Goal: Check status: Check status

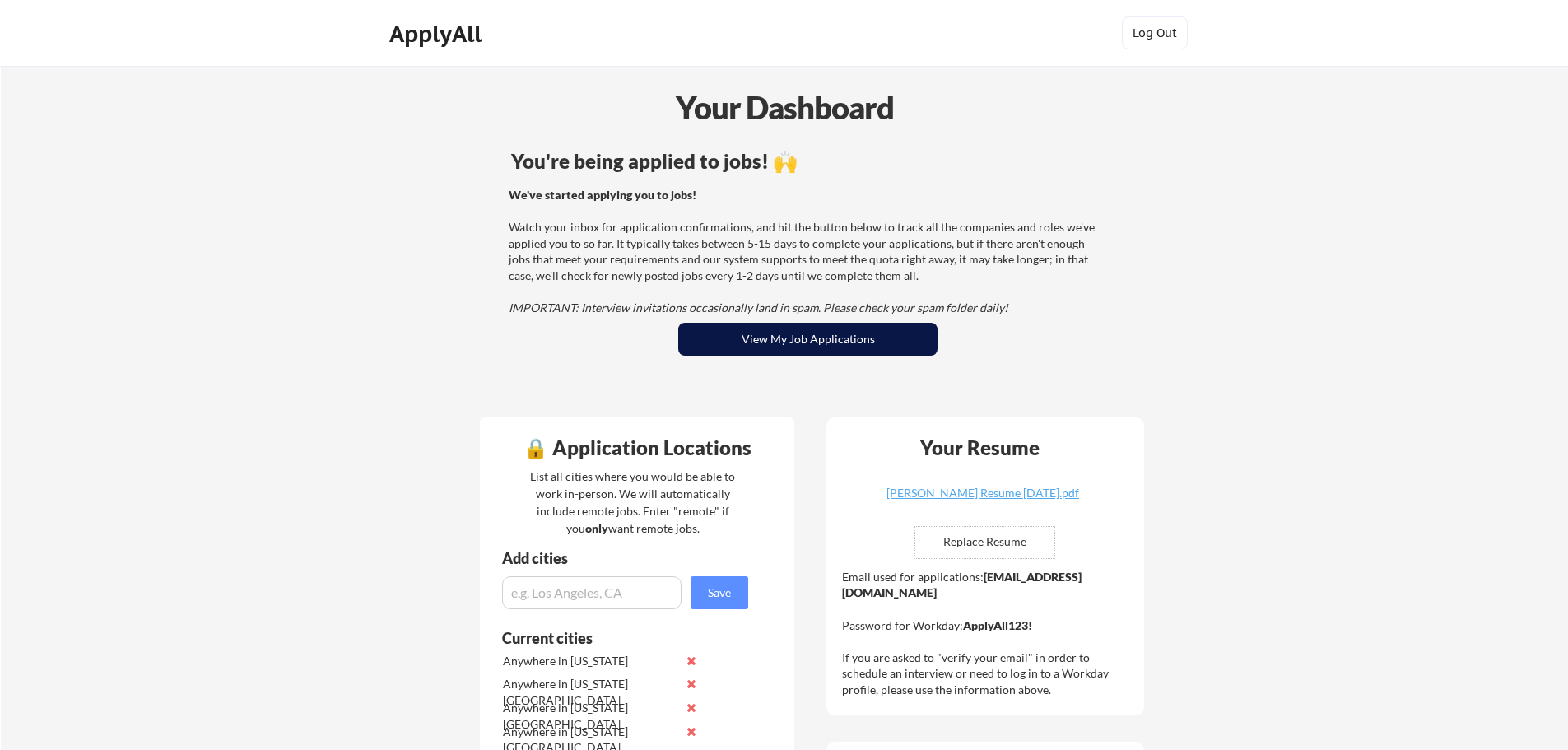
click at [851, 345] on button "View My Job Applications" at bounding box center [808, 340] width 259 height 33
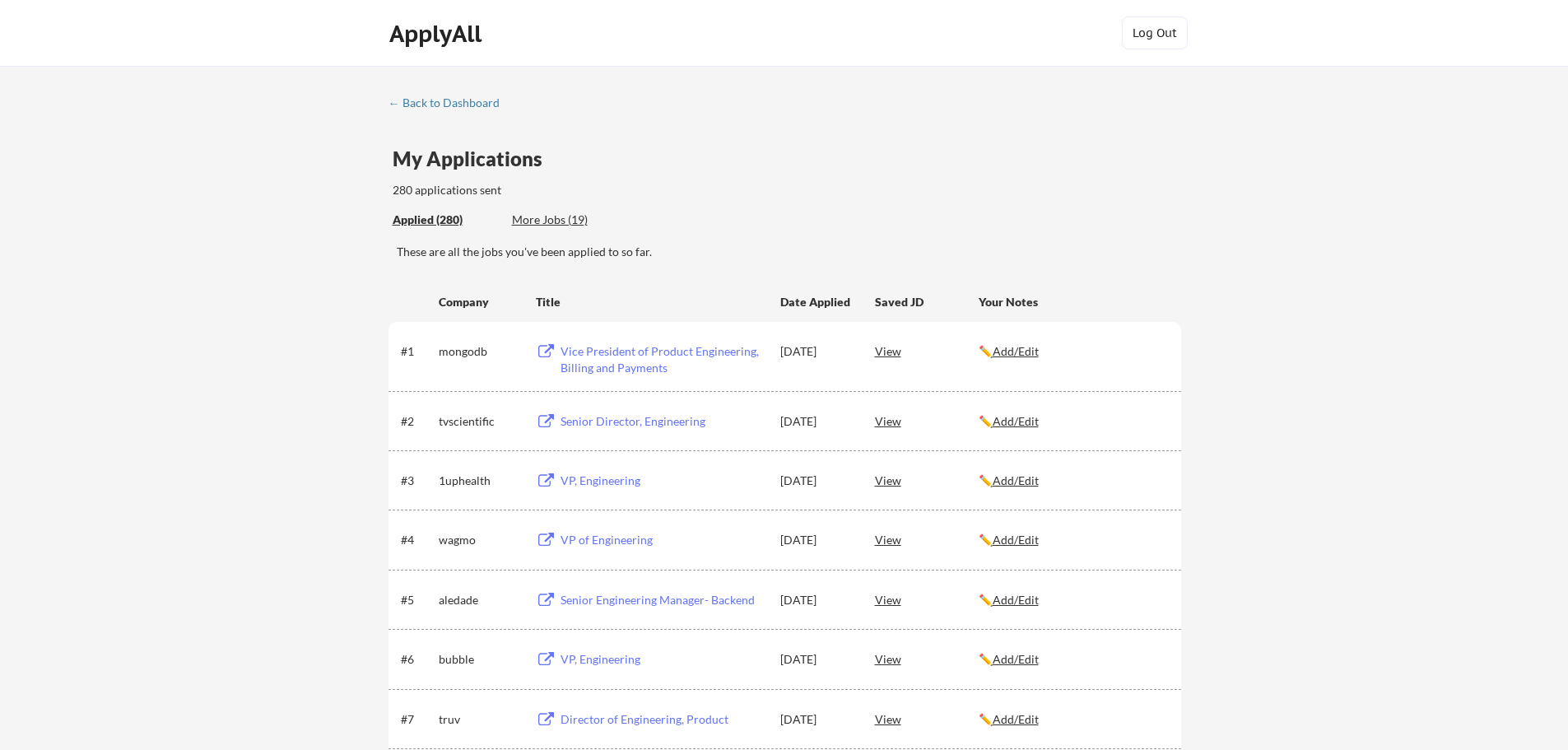
scroll to position [4690, 0]
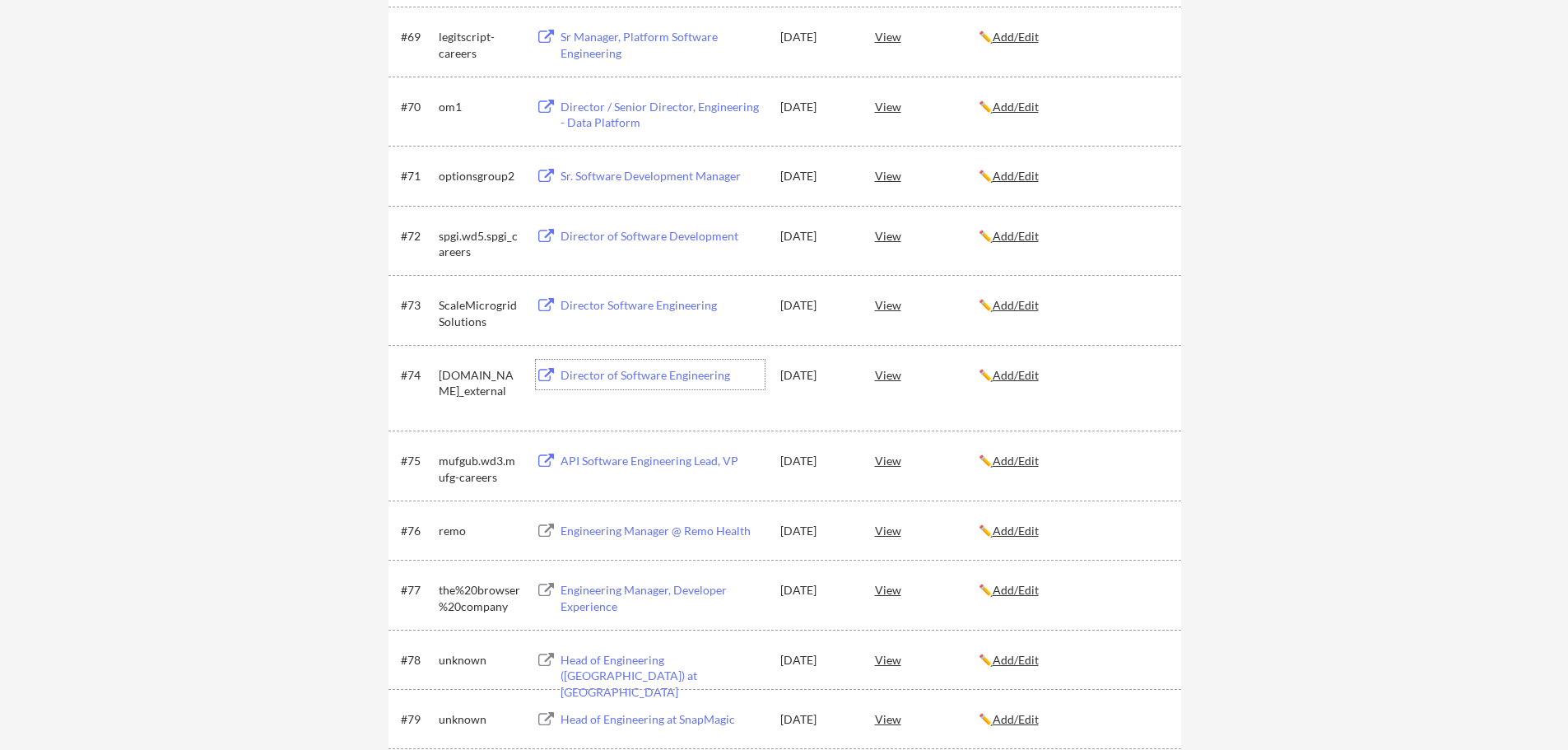
click at [655, 376] on div "Director of Software Engineering" at bounding box center [663, 375] width 204 height 17
click at [897, 376] on div "View" at bounding box center [927, 375] width 104 height 30
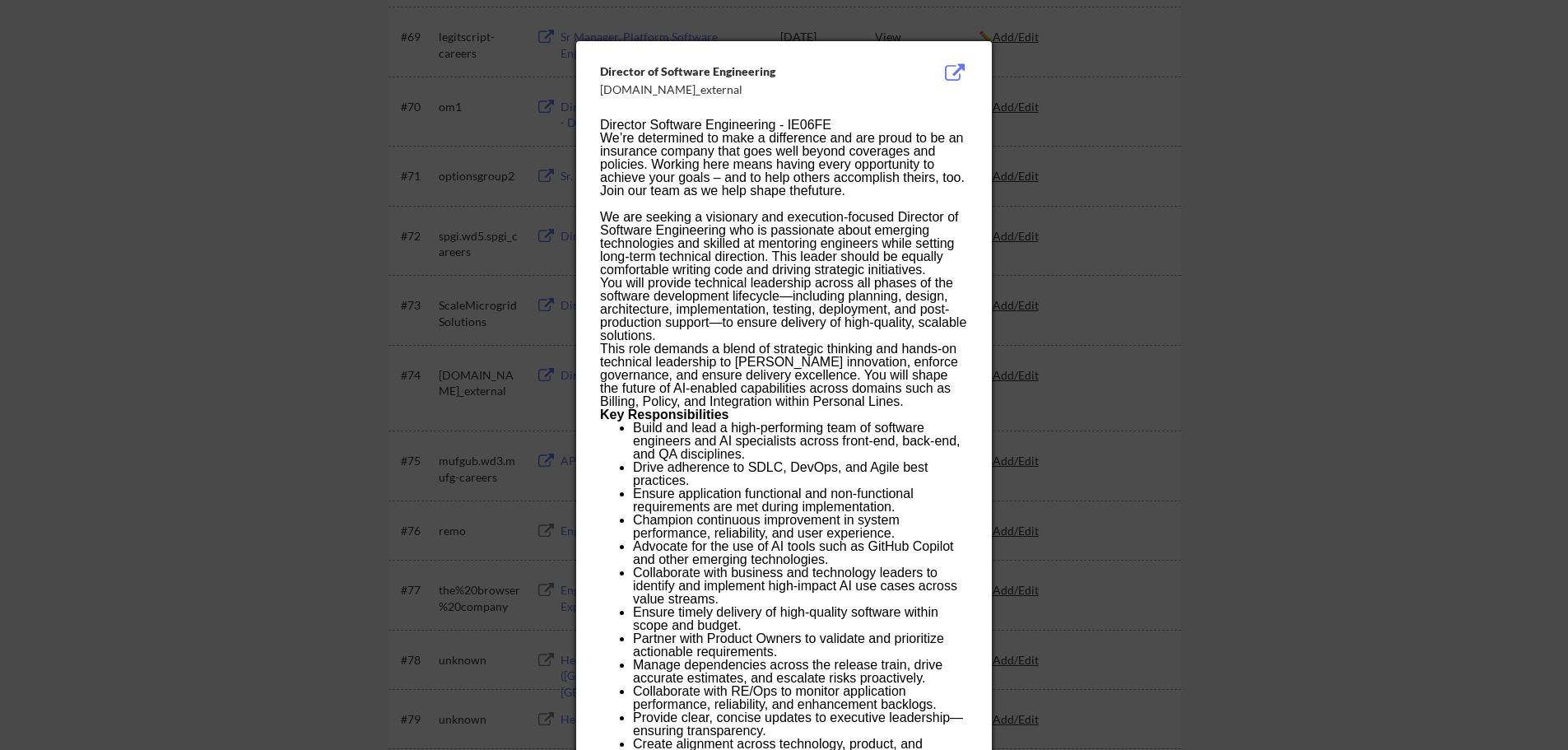
click at [518, 424] on div at bounding box center [784, 375] width 1568 height 750
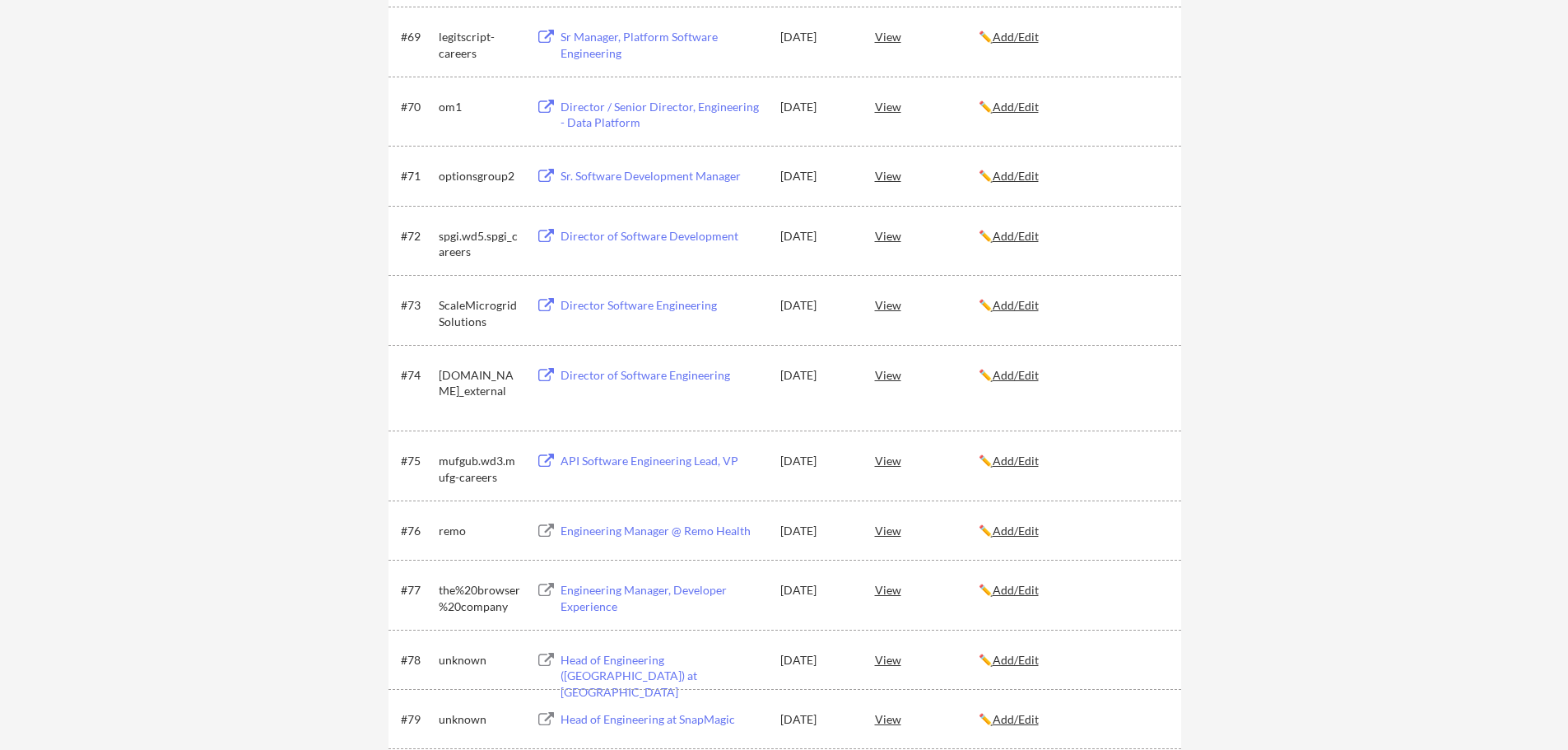
click at [884, 373] on div "View" at bounding box center [927, 375] width 104 height 30
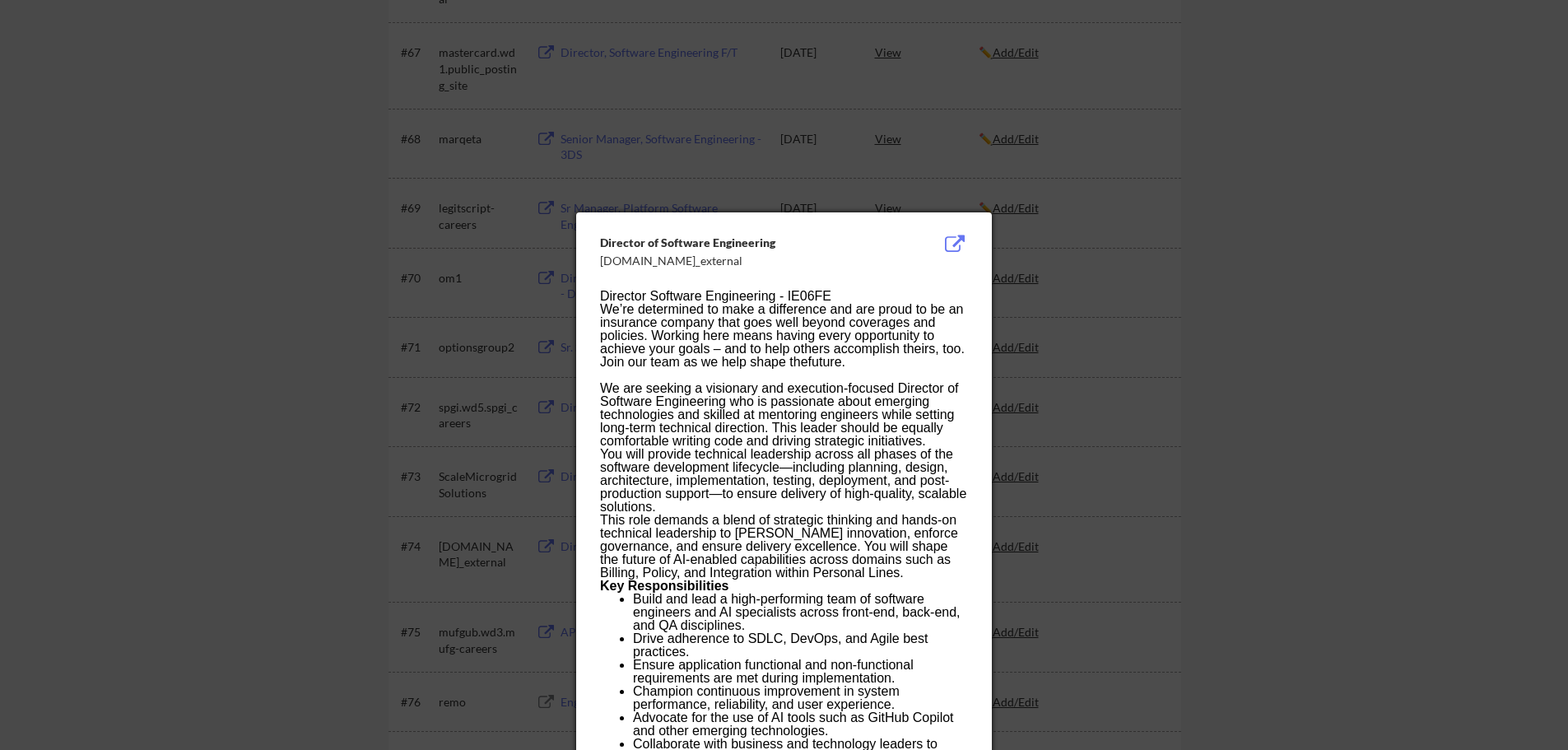
scroll to position [4526, 0]
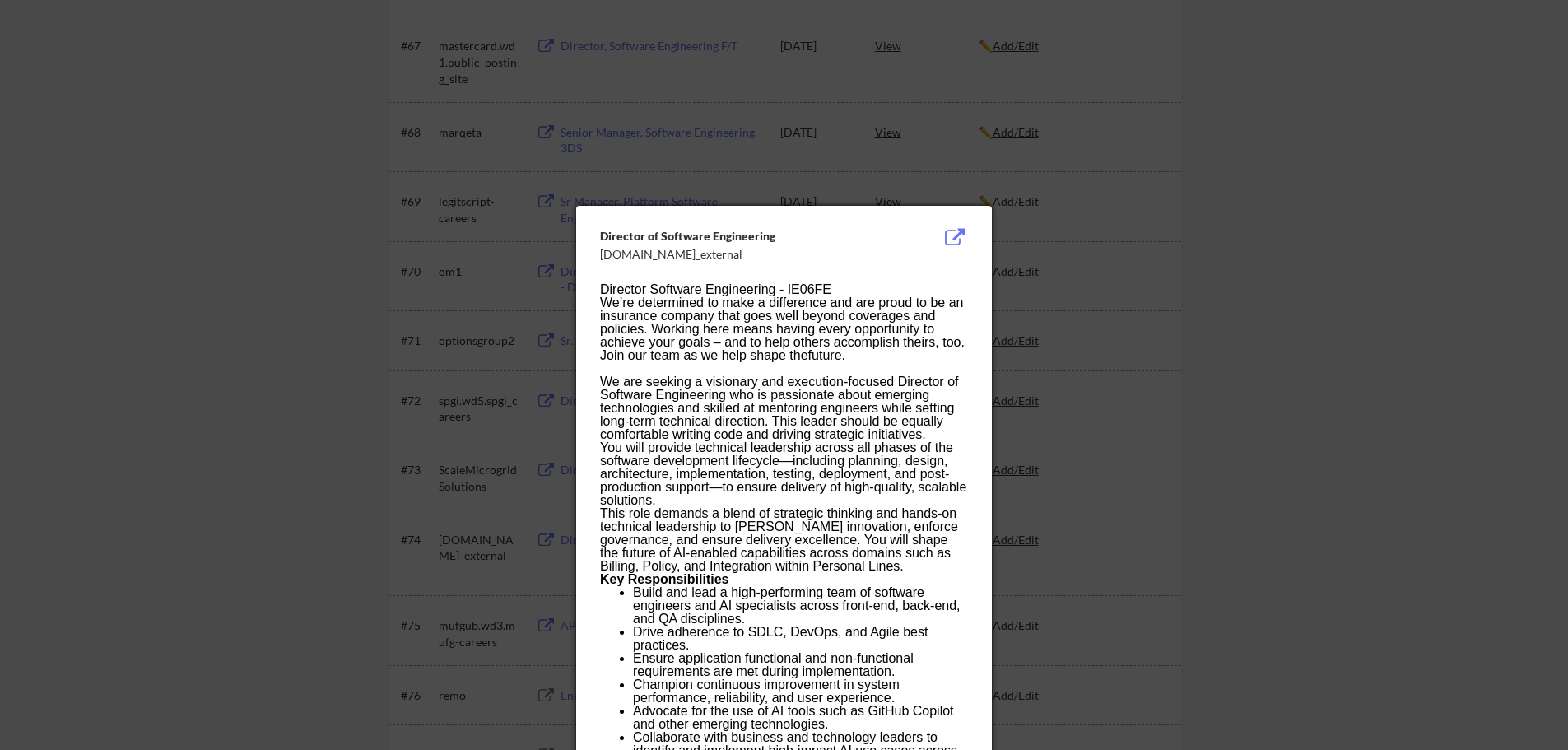
click at [1316, 326] on div at bounding box center [784, 375] width 1568 height 750
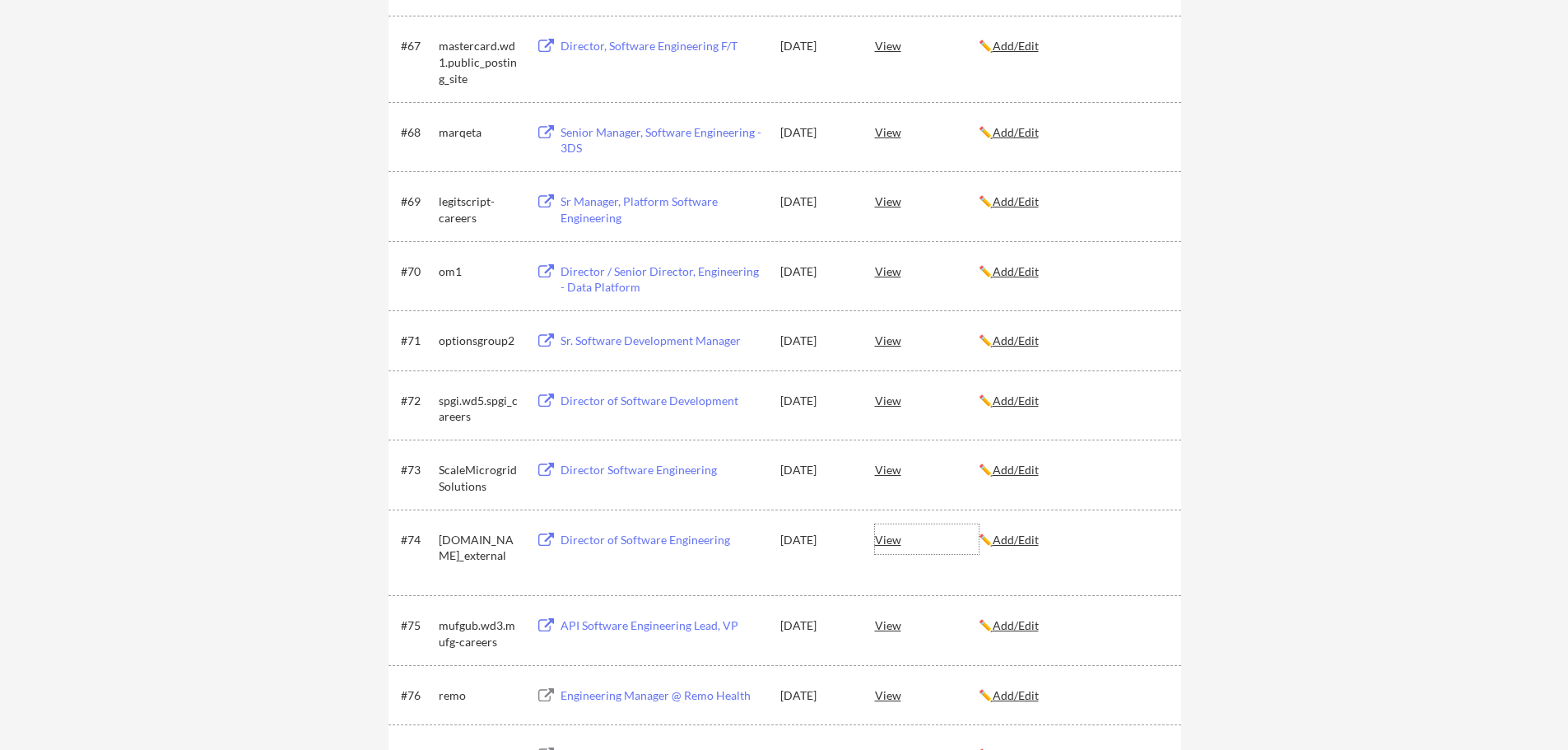
click at [900, 537] on div "View" at bounding box center [927, 539] width 104 height 30
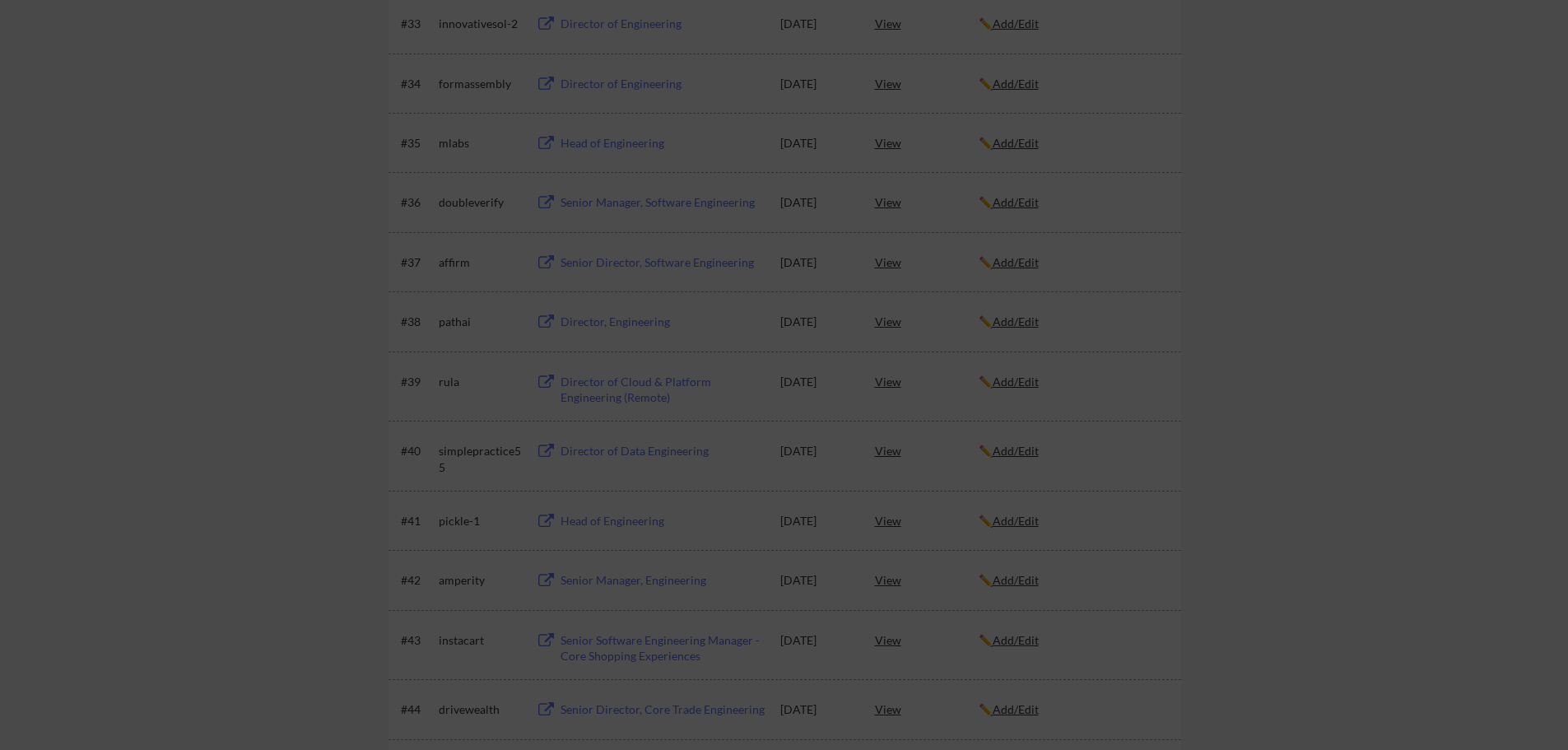
scroll to position [0, 0]
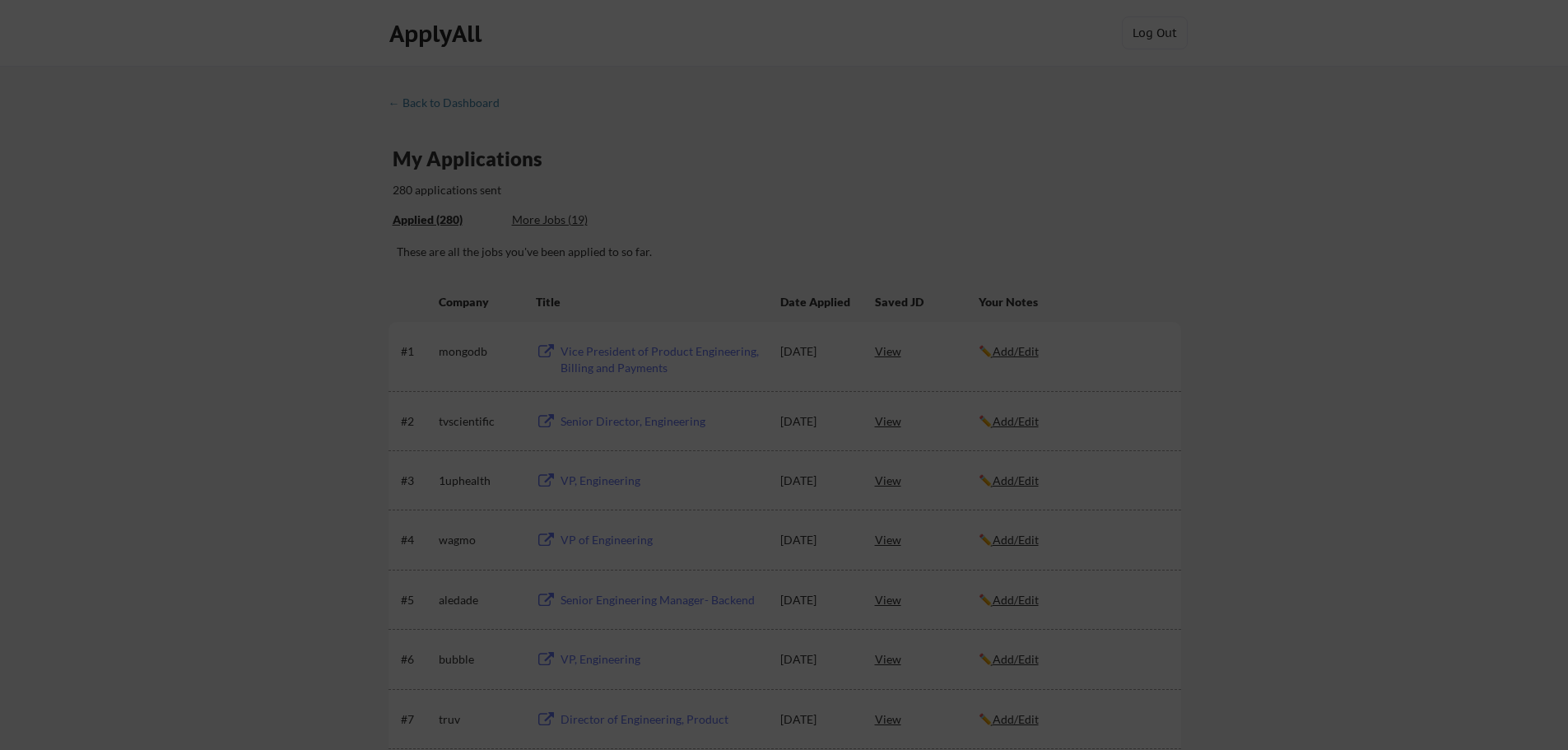
click at [433, 105] on div at bounding box center [784, 375] width 1568 height 750
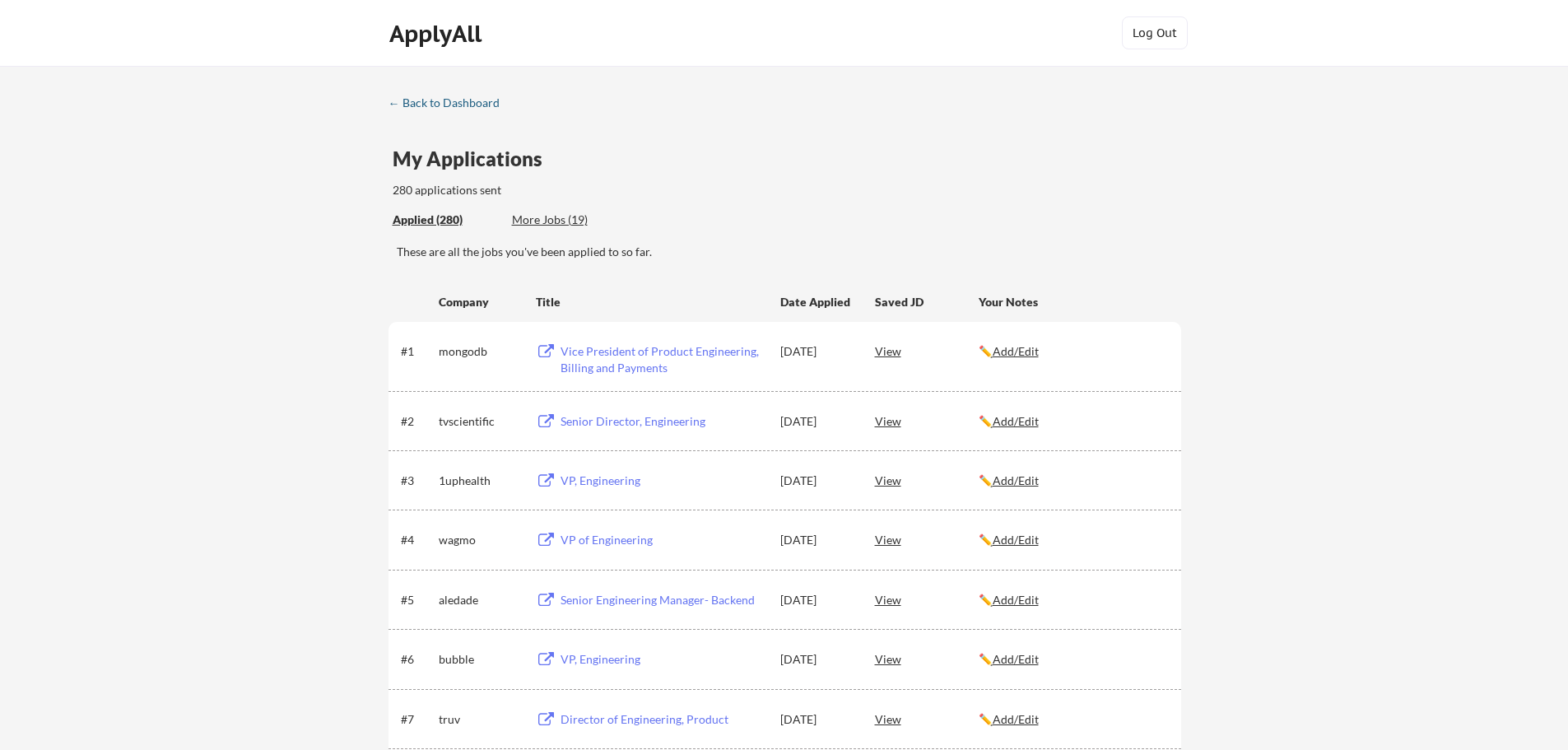
click at [433, 105] on div "← Back to Dashboard" at bounding box center [450, 103] width 124 height 12
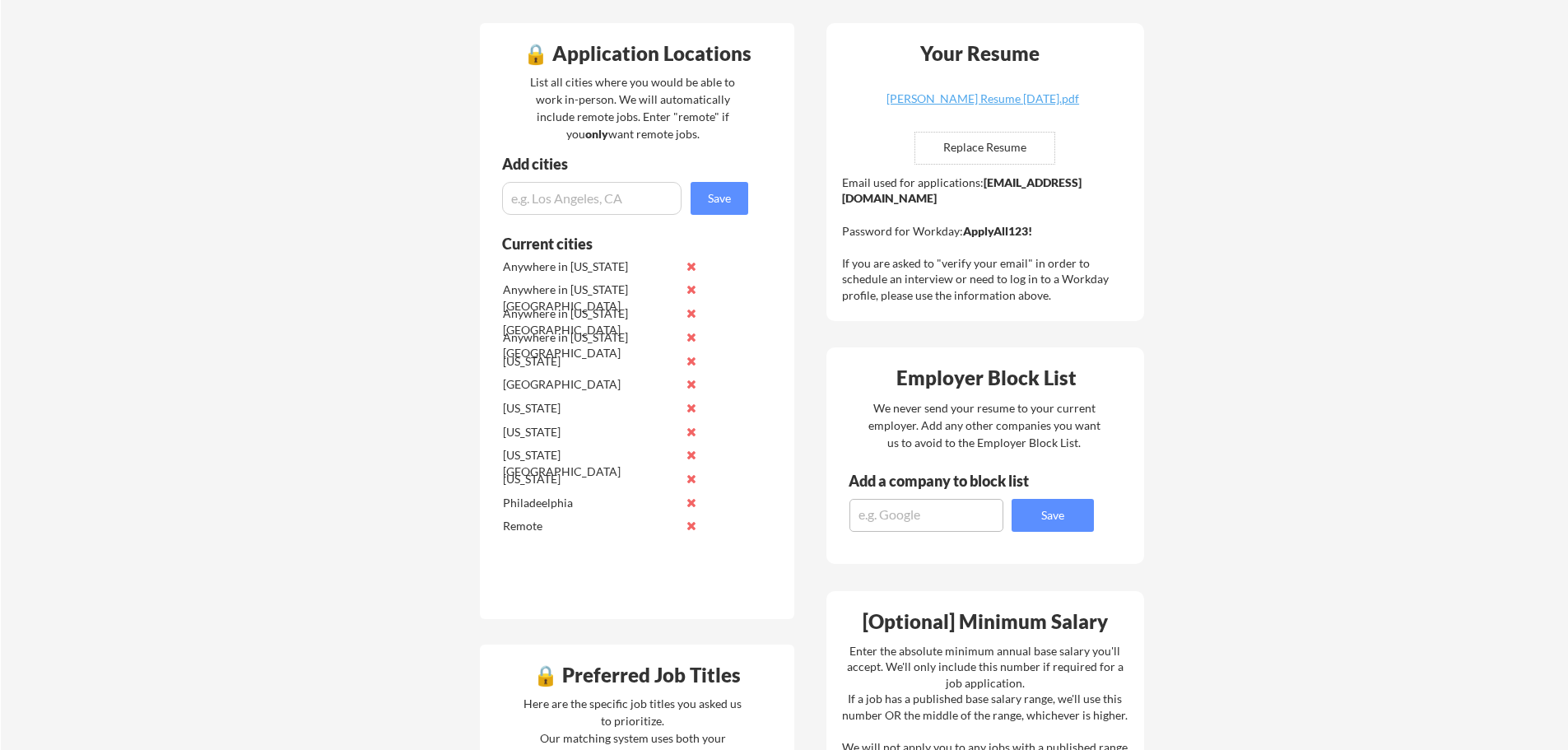
scroll to position [412, 0]
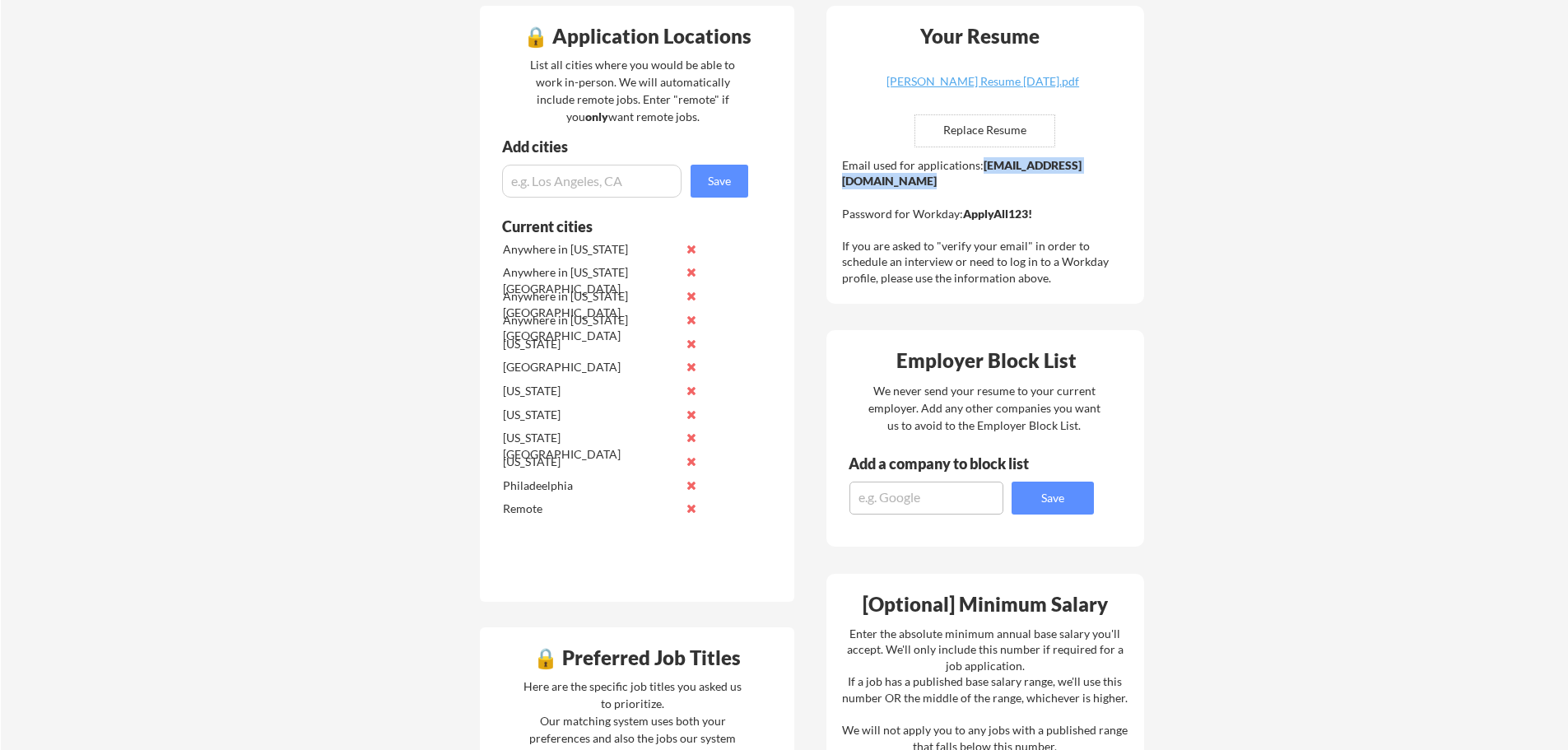
drag, startPoint x: 1014, startPoint y: 183, endPoint x: 842, endPoint y: 187, distance: 172.0
click at [842, 187] on div "Email used for applications: sachin.fatnaney@mailflux.com Password for Workday:…" at bounding box center [987, 222] width 291 height 130
copy strong "sachin.fatnaney@mailflux.com"
click at [991, 212] on strong "ApplyAll123!" at bounding box center [997, 213] width 69 height 14
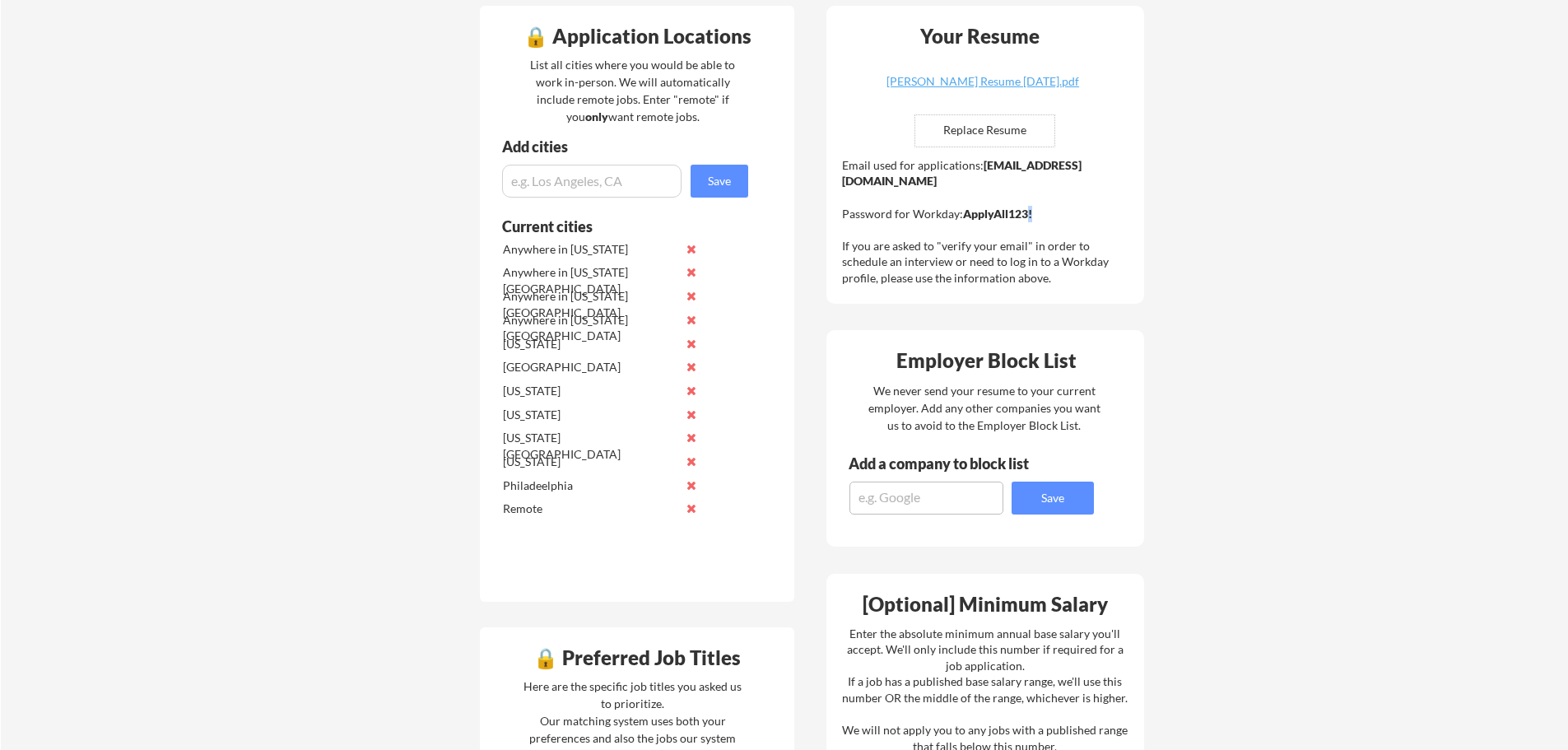
drag, startPoint x: 1045, startPoint y: 216, endPoint x: 1027, endPoint y: 215, distance: 18.0
click at [1027, 215] on div "Email used for applications: sachin.fatnaney@mailflux.com Password for Workday:…" at bounding box center [987, 222] width 291 height 130
click at [978, 216] on strong "ApplyAll123!" at bounding box center [997, 213] width 69 height 14
click at [1047, 213] on div "Email used for applications: sachin.fatnaney@mailflux.com Password for Workday:…" at bounding box center [987, 222] width 291 height 130
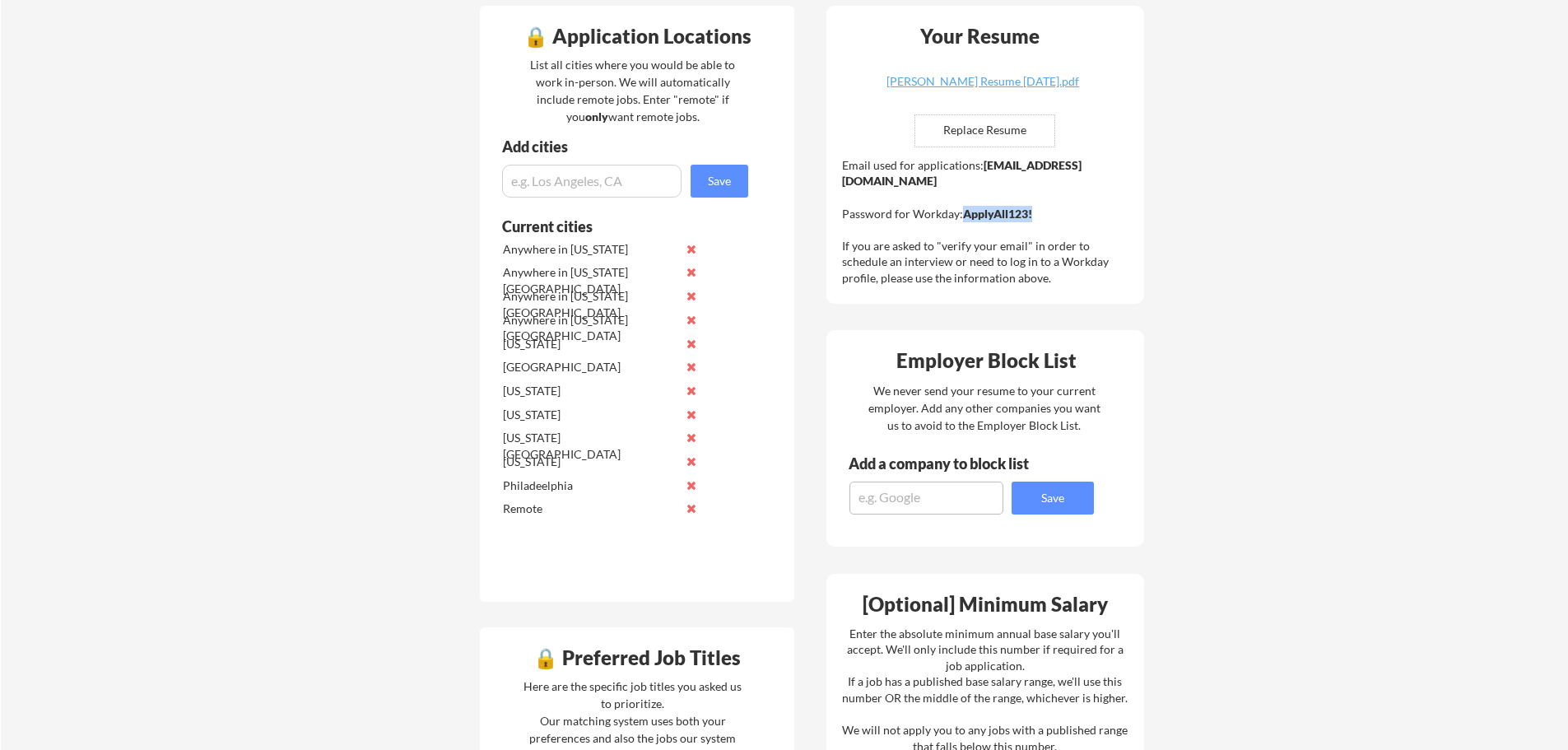
drag, startPoint x: 1040, startPoint y: 213, endPoint x: 966, endPoint y: 213, distance: 74.0
click at [966, 213] on div "Email used for applications: sachin.fatnaney@mailflux.com Password for Workday:…" at bounding box center [987, 222] width 291 height 130
copy strong "ApplyAll123!"
